Goal: Information Seeking & Learning: Check status

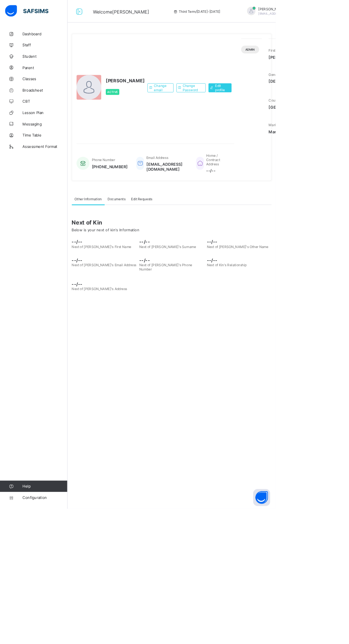
click at [33, 95] on link "Classes" at bounding box center [42, 100] width 85 height 14
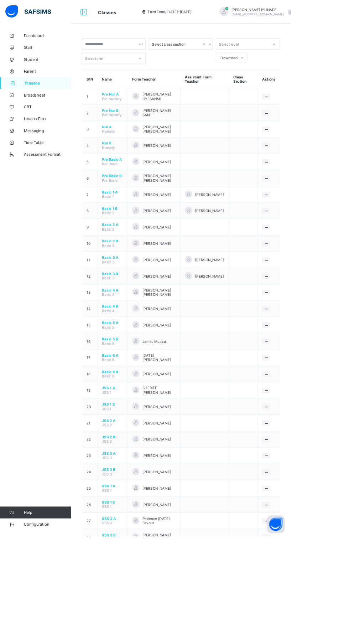
click at [57, 127] on span "CBT" at bounding box center [56, 128] width 57 height 6
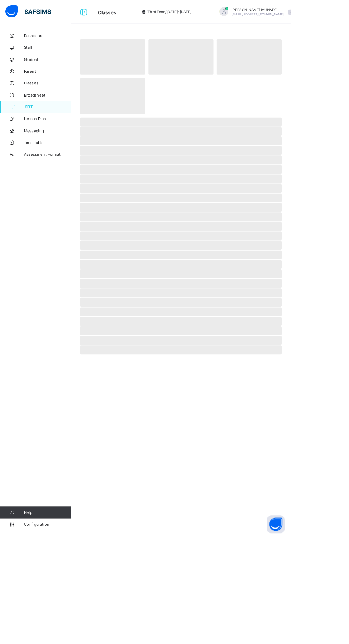
click at [67, 100] on span "Classes" at bounding box center [56, 100] width 57 height 6
click at [54, 110] on link "Broadsheet" at bounding box center [42, 114] width 85 height 14
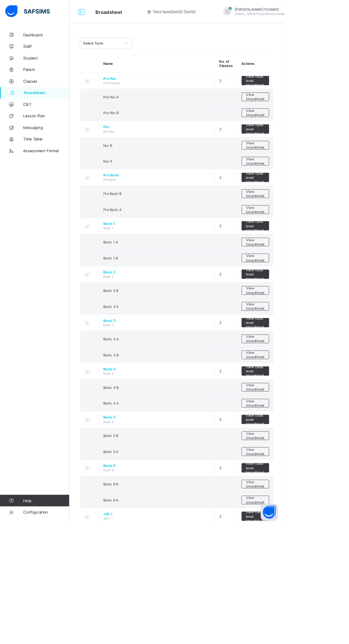
click at [322, 98] on span "View class level broadsheet" at bounding box center [313, 99] width 23 height 16
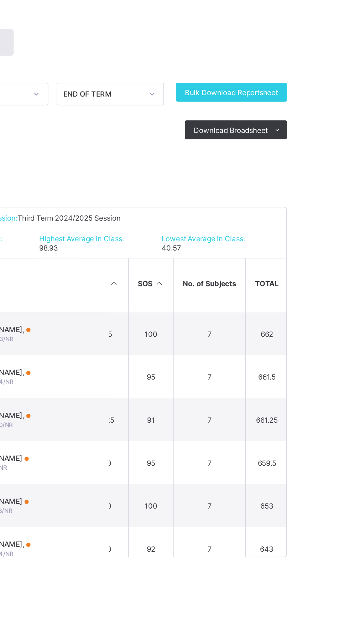
scroll to position [715, 151]
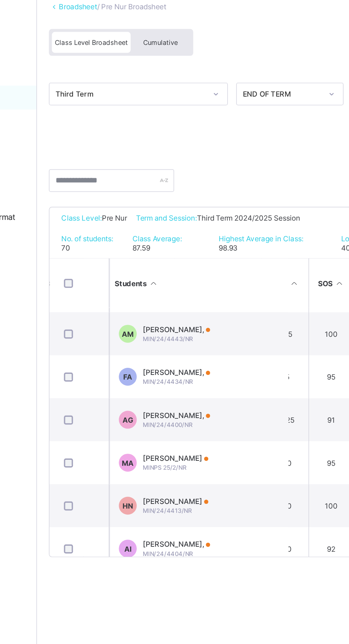
click at [167, 79] on span "Cumulative" at bounding box center [159, 81] width 21 height 5
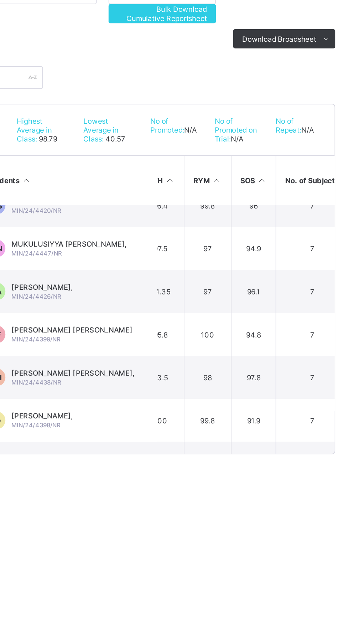
scroll to position [64, 119]
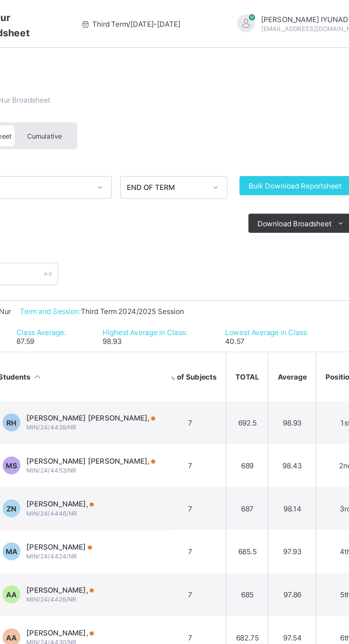
scroll to position [0, 201]
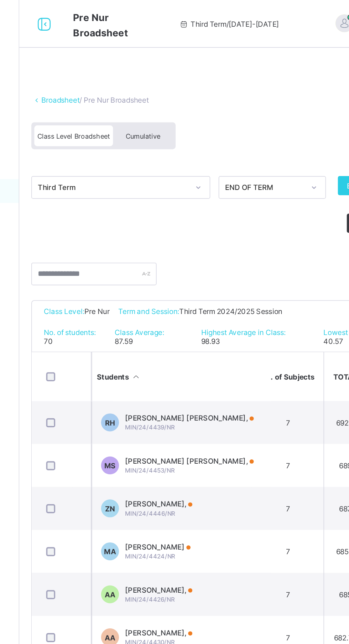
click at [170, 78] on div "Cumulative" at bounding box center [159, 81] width 36 height 12
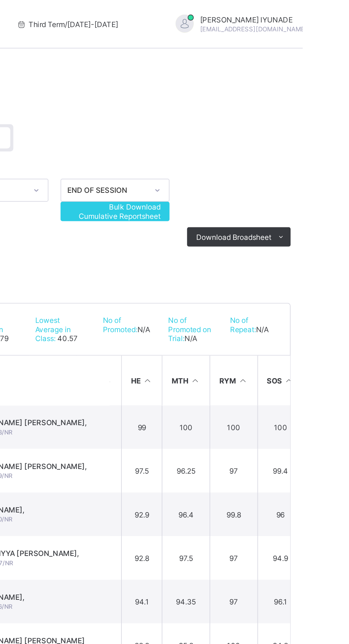
scroll to position [0, 51]
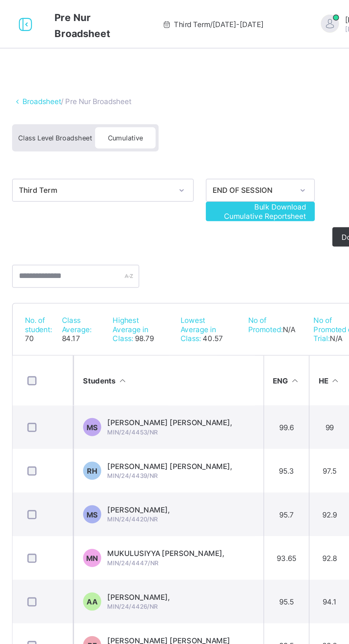
click at [184, 253] on div "MAIMUNA BABA SHAMSUDEEN, MIN/24/4453/NR" at bounding box center [185, 251] width 73 height 11
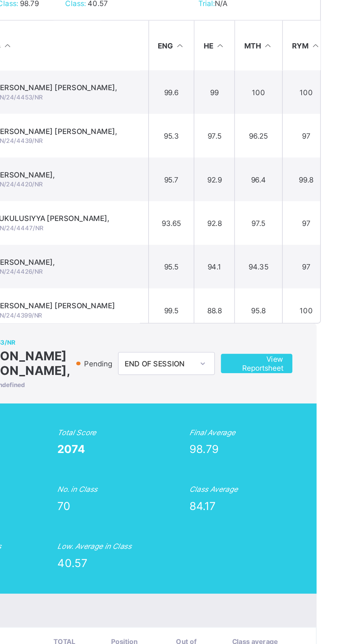
click at [310, 405] on span "View Reportsheet" at bounding box center [303, 410] width 31 height 11
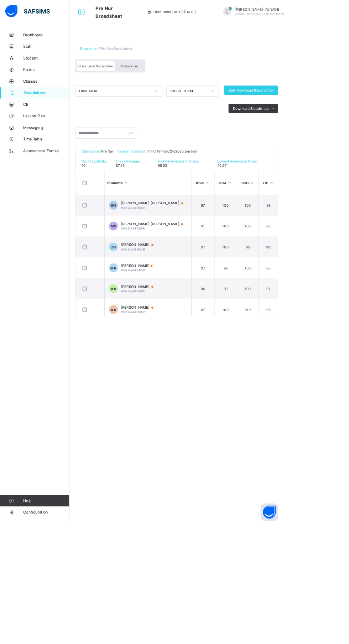
click at [113, 59] on link "Broadsheet" at bounding box center [110, 59] width 23 height 5
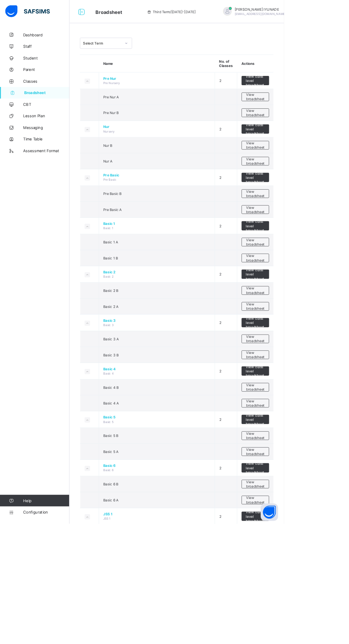
click at [322, 138] on span "View broadsheet" at bounding box center [314, 138] width 22 height 11
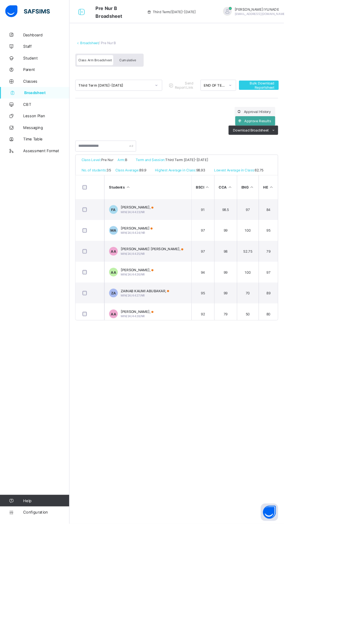
click at [112, 52] on link "Broadsheet" at bounding box center [110, 52] width 23 height 5
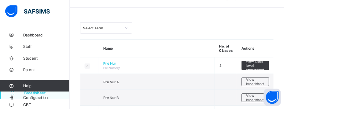
scroll to position [25, 0]
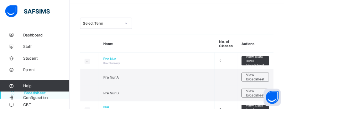
click at [320, 134] on span "View class level broadsheet" at bounding box center [313, 134] width 23 height 16
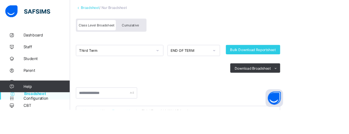
scroll to position [45, 0]
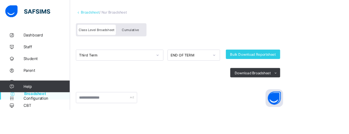
click at [153, 32] on div "Cumulative" at bounding box center [159, 36] width 36 height 12
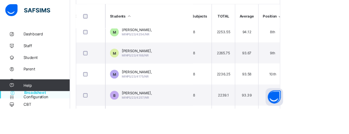
scroll to position [157, 237]
